Goal: Task Accomplishment & Management: Manage account settings

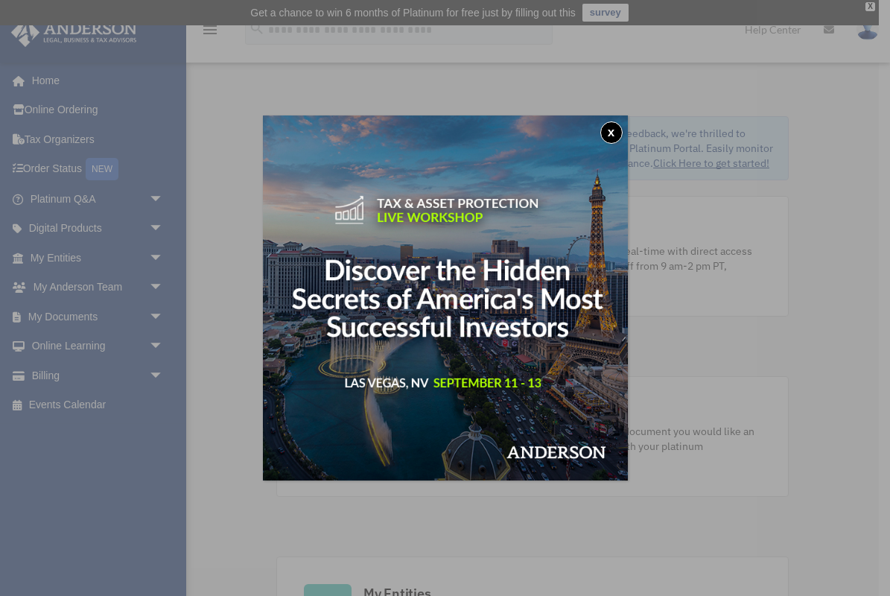
click at [612, 134] on button "x" at bounding box center [611, 132] width 22 height 22
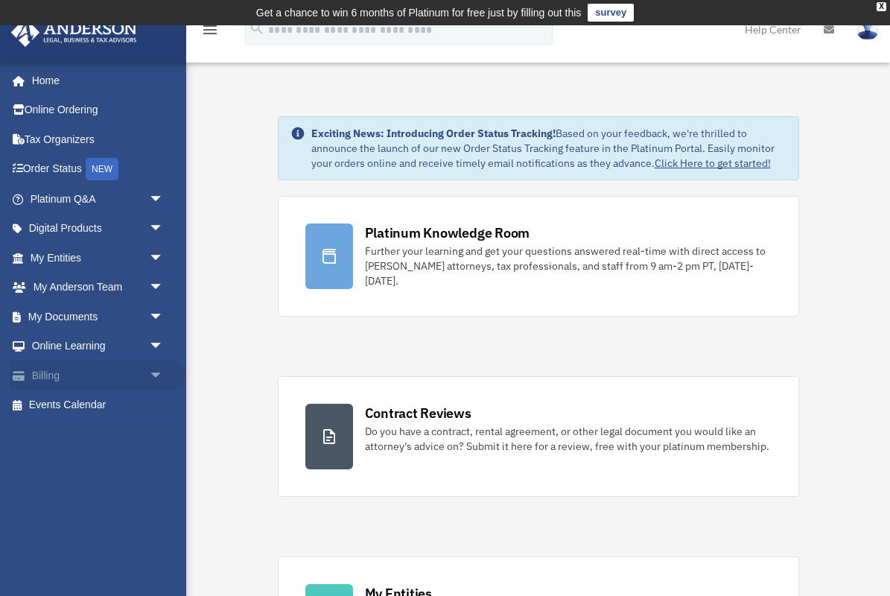
click at [159, 371] on span "arrow_drop_down" at bounding box center [164, 375] width 30 height 31
click at [72, 430] on link "Past Invoices" at bounding box center [103, 435] width 165 height 30
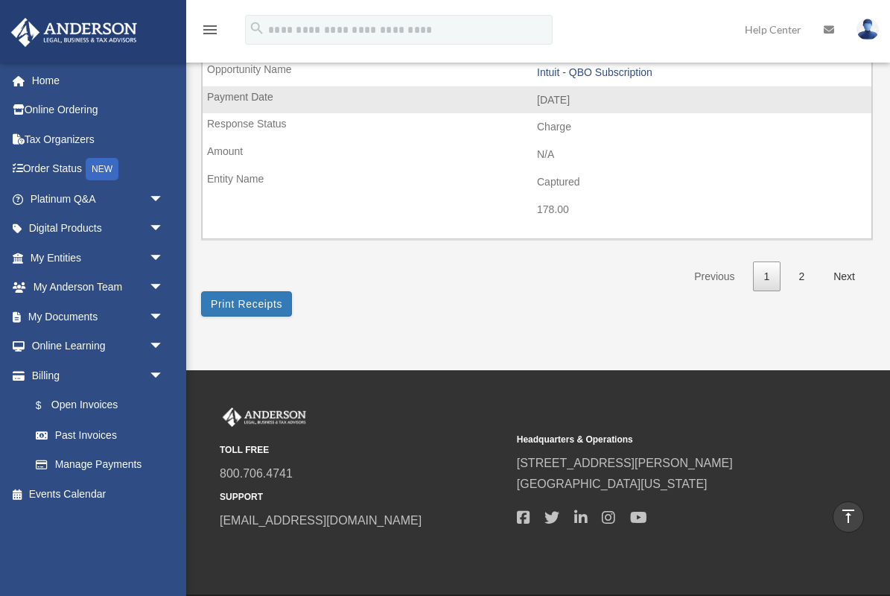
scroll to position [2341, 0]
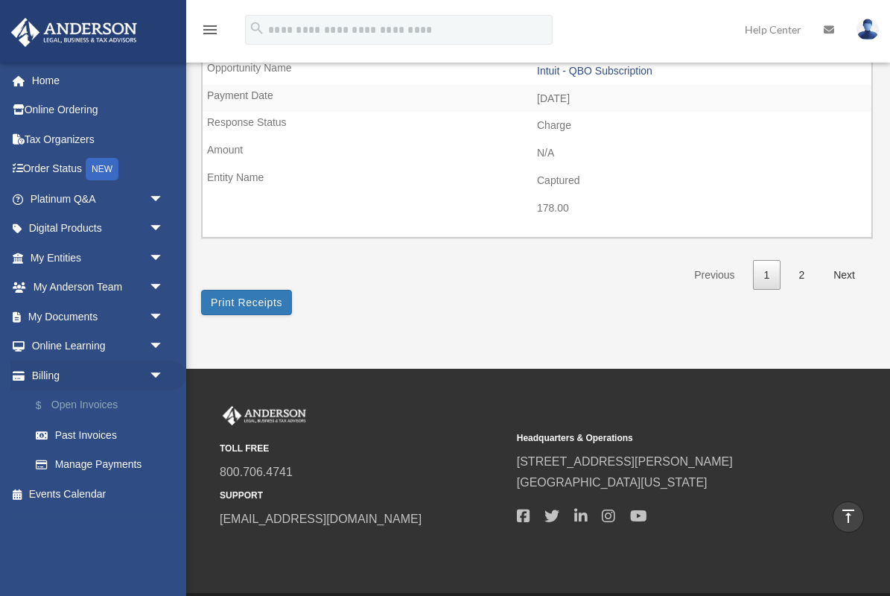
click at [83, 401] on link "$ Open Invoices" at bounding box center [103, 405] width 165 height 31
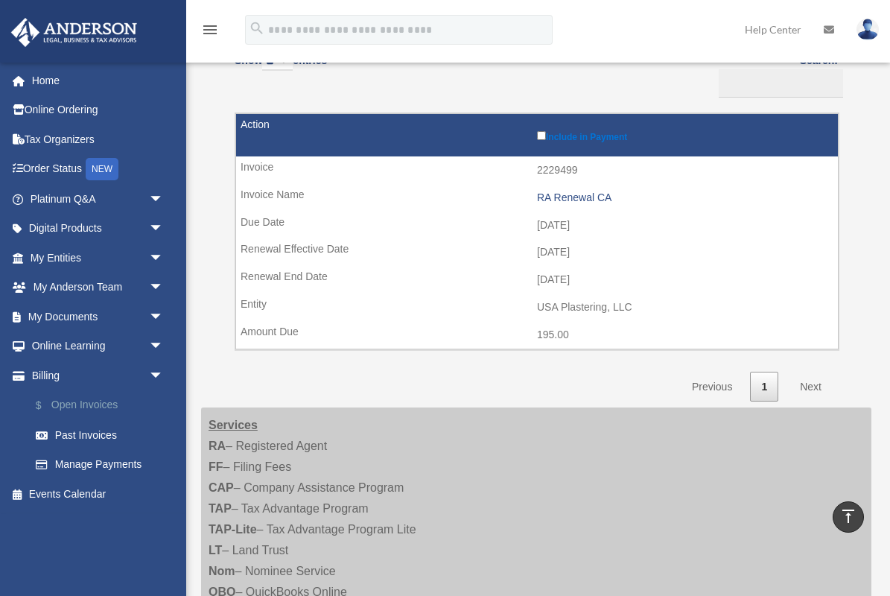
scroll to position [168, 0]
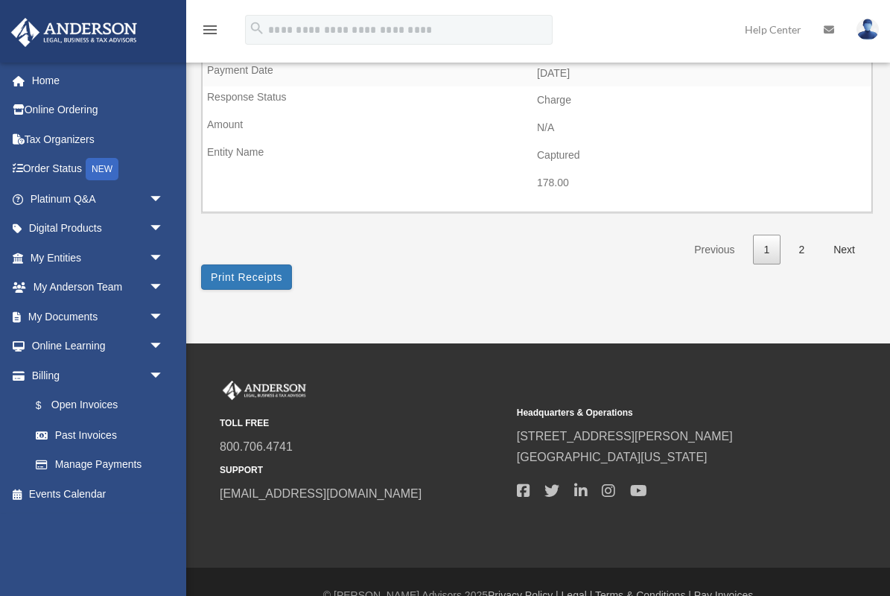
scroll to position [2329, 0]
